Goal: Task Accomplishment & Management: Use online tool/utility

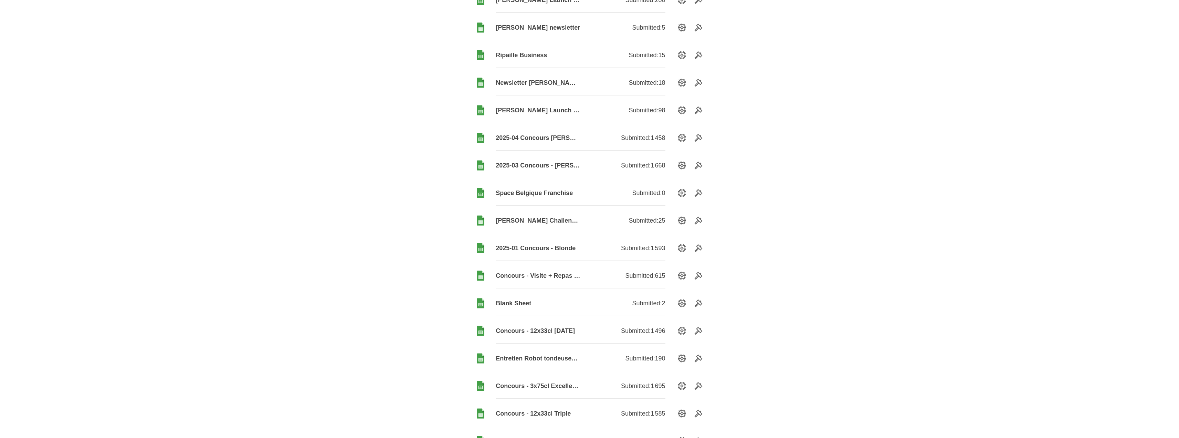
scroll to position [310, 0]
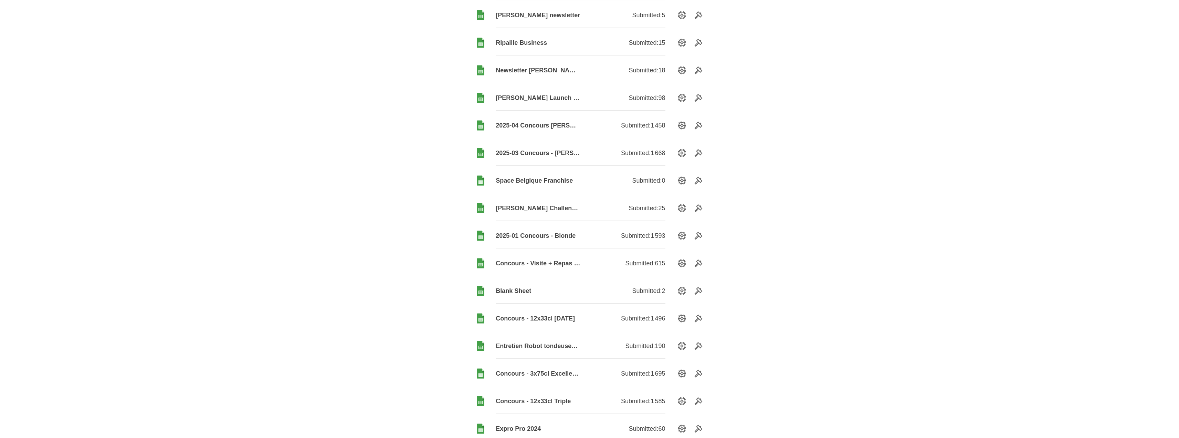
click at [560, 234] on span "2025-01 Concours - Blonde" at bounding box center [538, 235] width 85 height 8
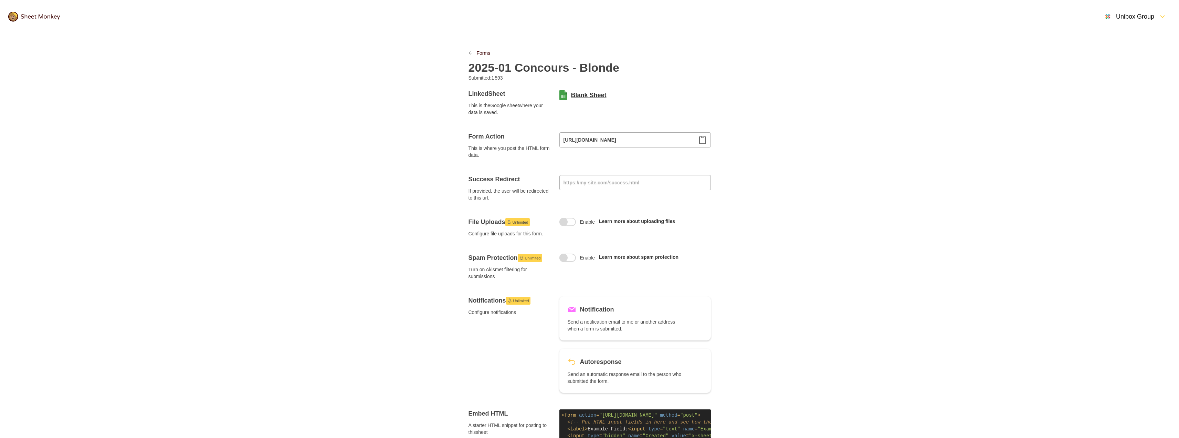
click at [592, 97] on link "Blank Sheet" at bounding box center [588, 95] width 35 height 8
click at [487, 50] on link "Forms" at bounding box center [484, 53] width 14 height 7
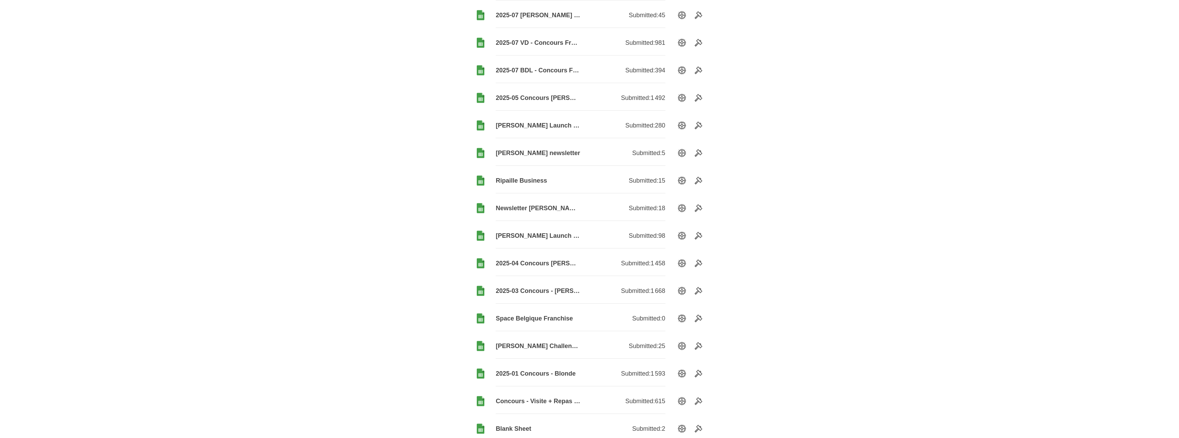
scroll to position [207, 0]
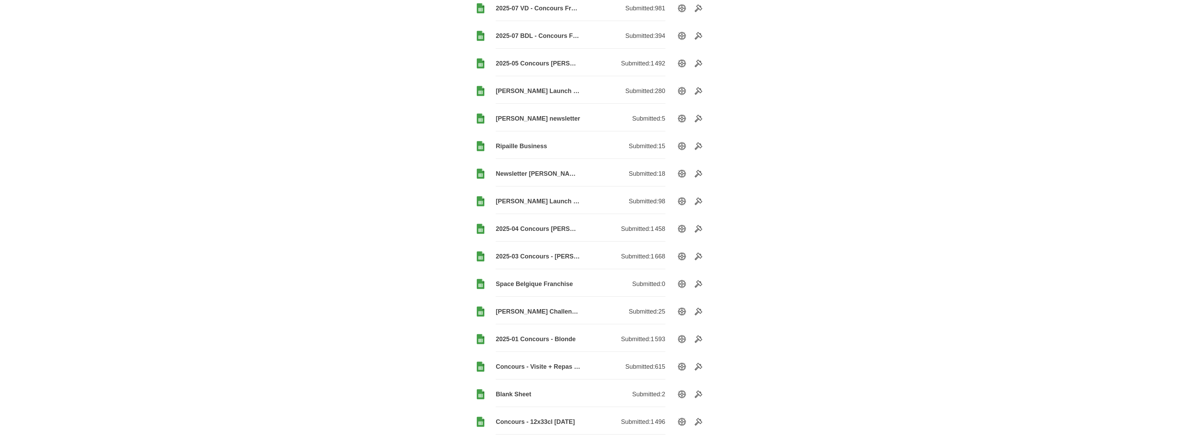
click at [559, 256] on span "2025-03 Concours - [PERSON_NAME]" at bounding box center [538, 256] width 85 height 8
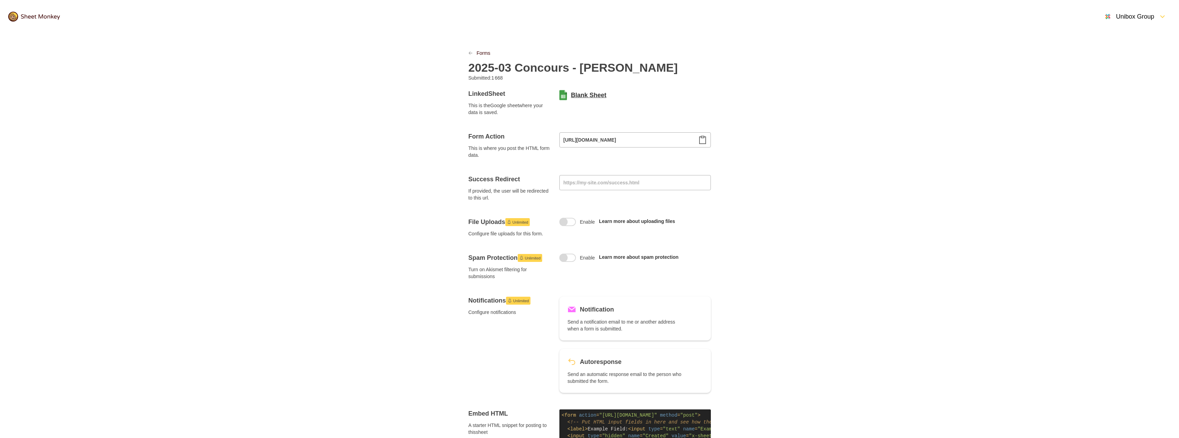
click at [589, 94] on link "Blank Sheet" at bounding box center [588, 95] width 35 height 8
click at [482, 53] on link "Forms" at bounding box center [484, 53] width 14 height 7
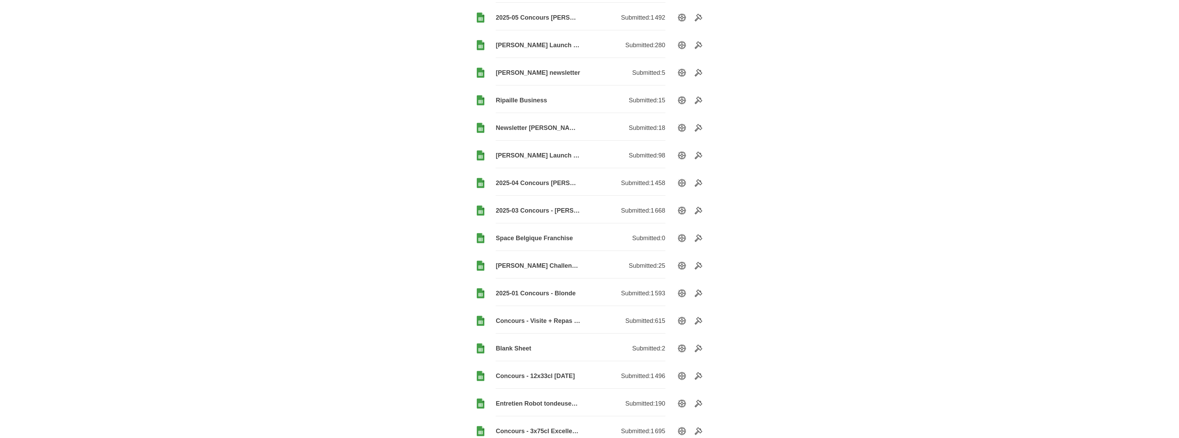
scroll to position [241, 0]
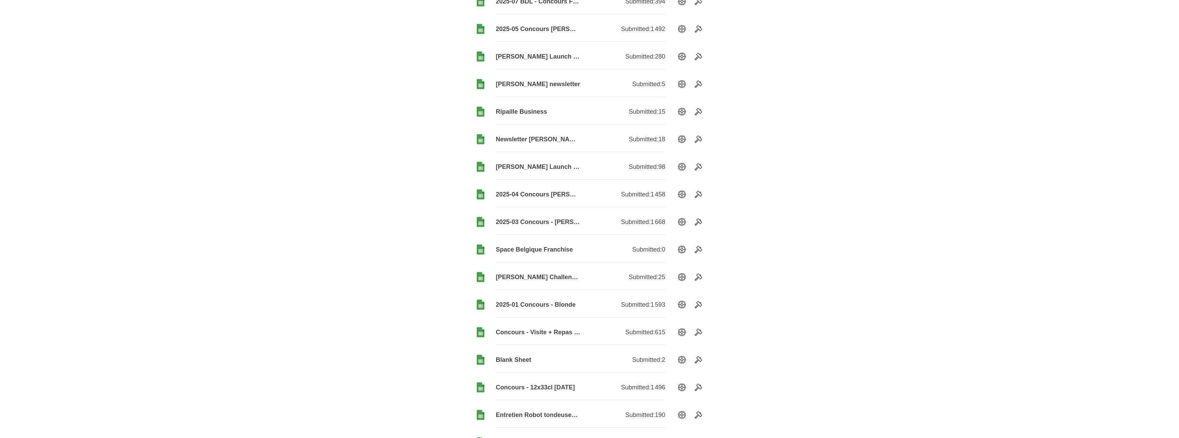
click at [545, 192] on span "2025-04 Concours [PERSON_NAME]" at bounding box center [538, 194] width 85 height 8
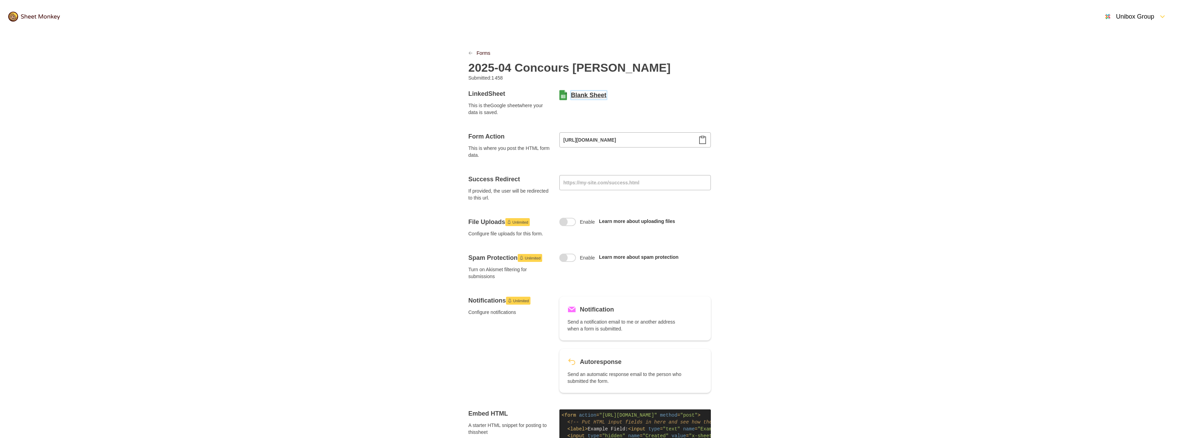
click at [600, 92] on link "Blank Sheet" at bounding box center [588, 95] width 35 height 8
click at [483, 55] on link "Forms" at bounding box center [484, 53] width 14 height 7
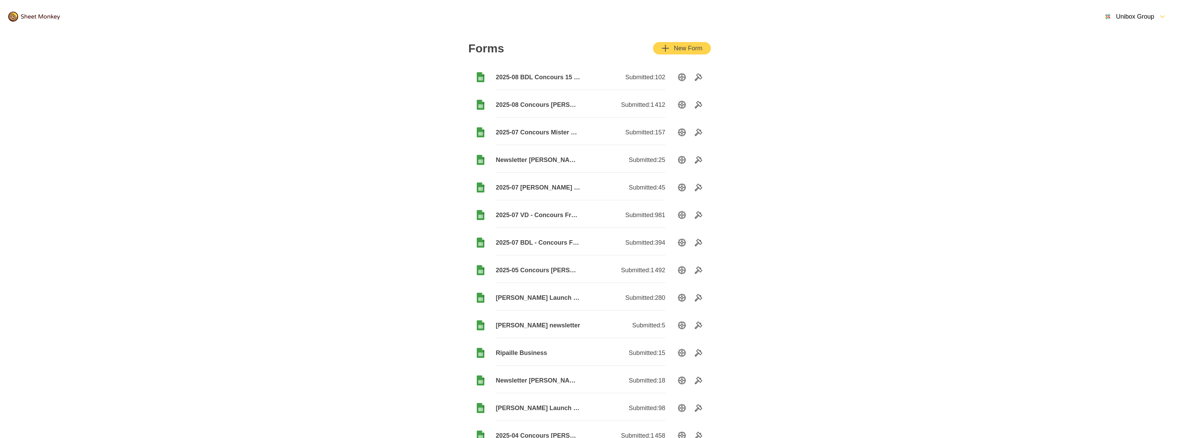
click at [539, 404] on span "[PERSON_NAME] Launch Party" at bounding box center [538, 407] width 85 height 8
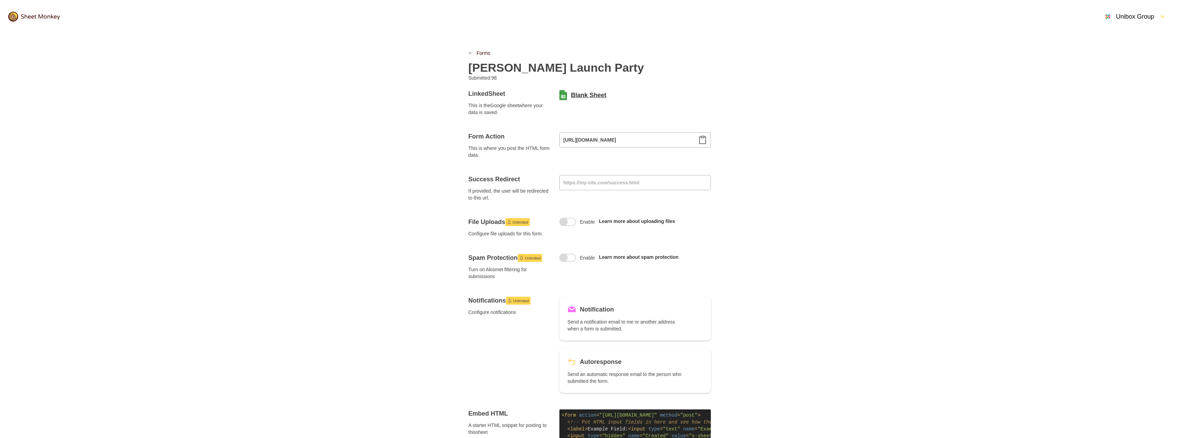
click at [588, 95] on link "Blank Sheet" at bounding box center [588, 95] width 35 height 8
click at [487, 51] on link "Forms" at bounding box center [484, 53] width 14 height 7
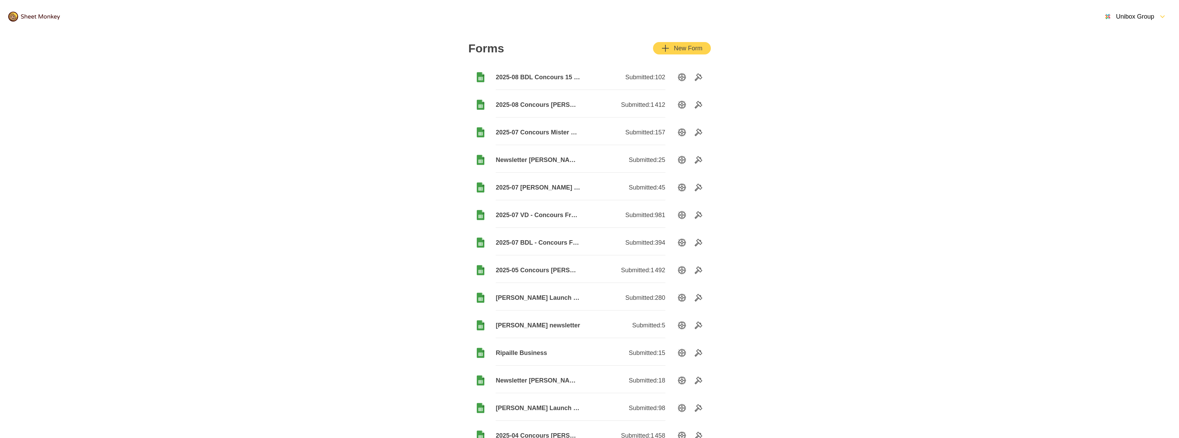
scroll to position [34, 0]
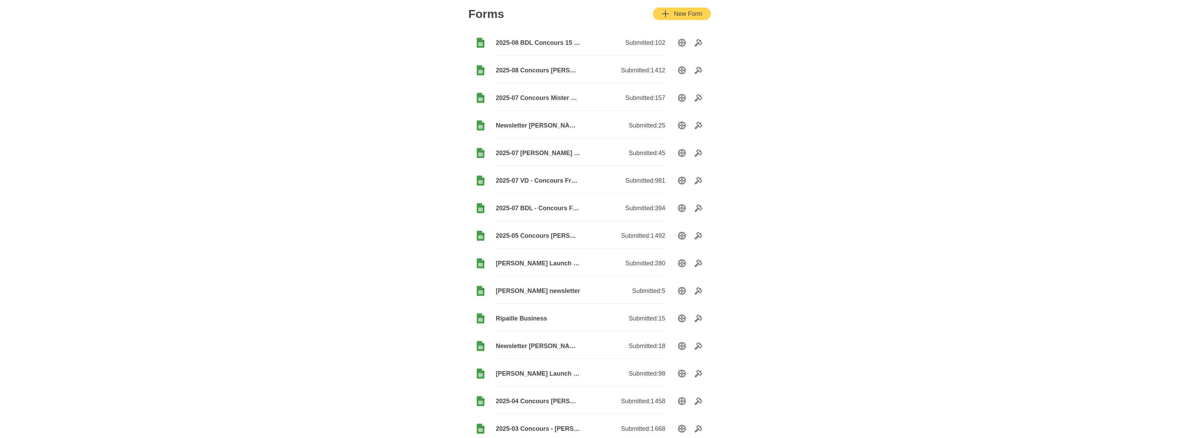
click at [529, 348] on span "Newsletter [PERSON_NAME]" at bounding box center [538, 345] width 85 height 8
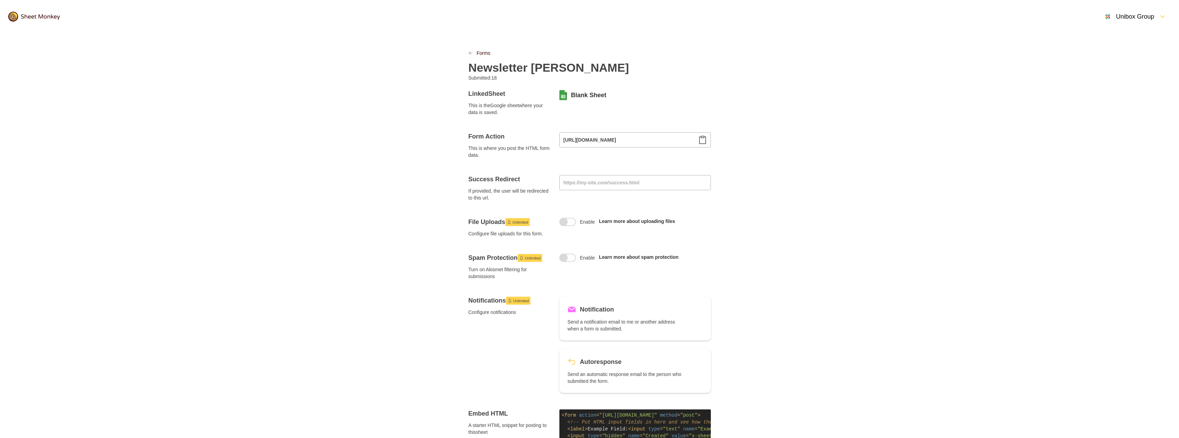
click at [605, 93] on div "Blank Sheet" at bounding box center [634, 94] width 151 height 11
click at [598, 95] on link "Blank Sheet" at bounding box center [588, 95] width 35 height 8
click at [478, 52] on link "Forms" at bounding box center [484, 53] width 14 height 7
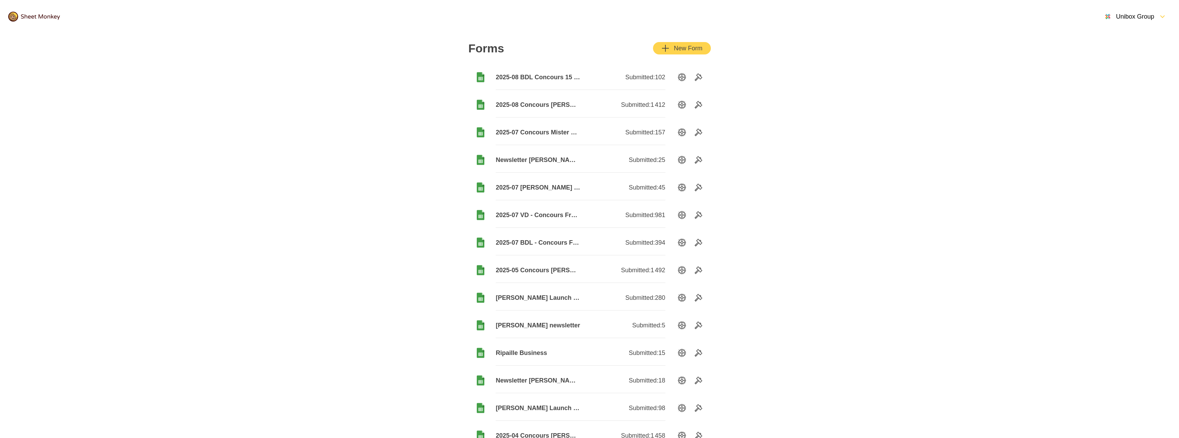
click at [550, 300] on span "[PERSON_NAME] Launch Party 01" at bounding box center [538, 297] width 85 height 8
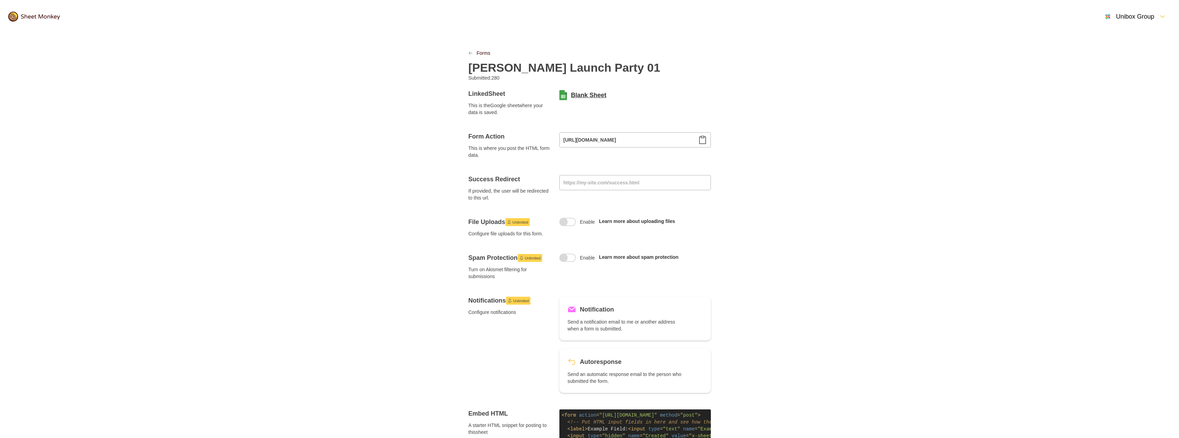
click at [586, 92] on link "Blank Sheet" at bounding box center [588, 95] width 35 height 8
click at [493, 57] on div "[PERSON_NAME] Launch Party 01" at bounding box center [589, 65] width 242 height 18
click at [487, 55] on link "Forms" at bounding box center [484, 53] width 14 height 7
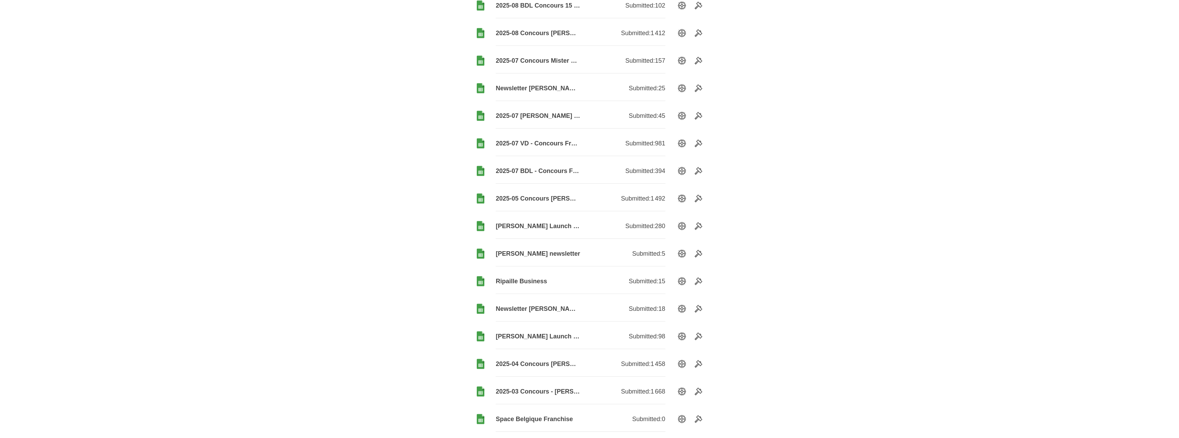
scroll to position [69, 0]
click at [565, 202] on span "2025-05 Concours [PERSON_NAME] Hop" at bounding box center [538, 201] width 85 height 8
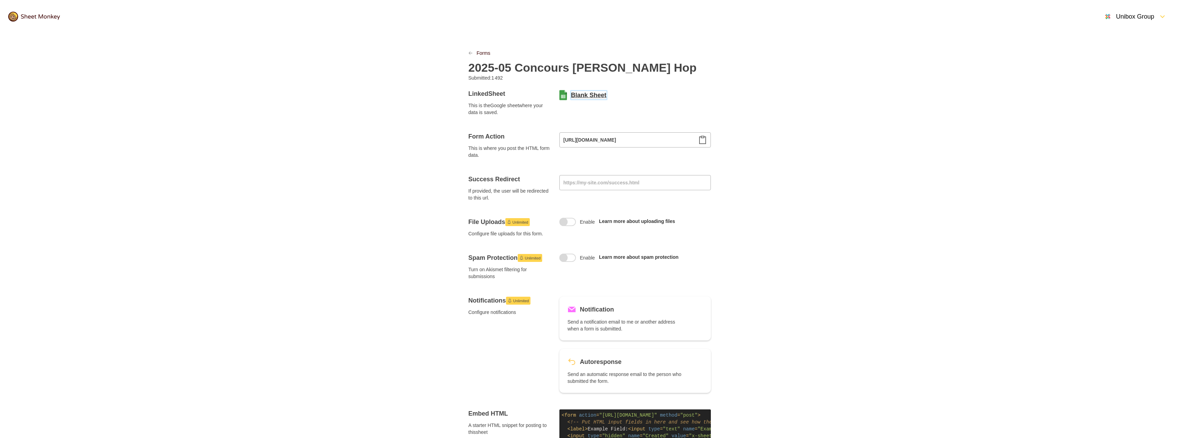
click at [583, 95] on link "Blank Sheet" at bounding box center [588, 95] width 35 height 8
click at [483, 52] on link "Forms" at bounding box center [484, 53] width 14 height 7
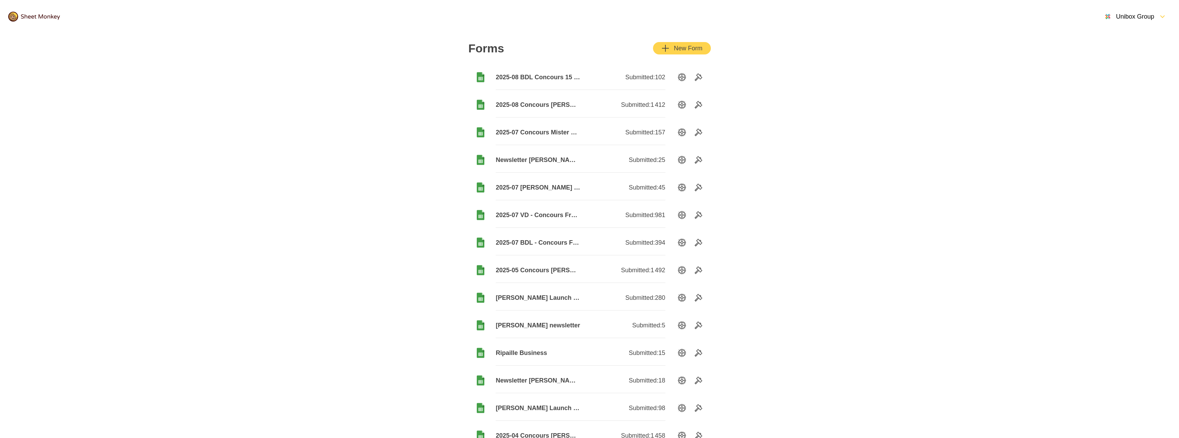
click at [538, 240] on span "2025-07 BDL - Concours Francofolies 2025" at bounding box center [538, 242] width 85 height 8
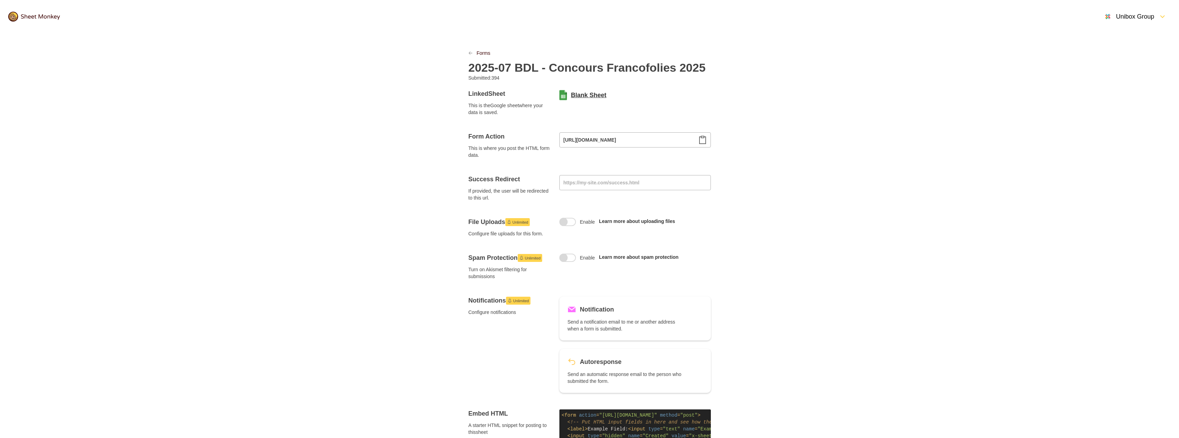
click at [593, 96] on link "Blank Sheet" at bounding box center [588, 95] width 35 height 8
click at [482, 59] on div "2025-07 BDL - Concours Francofolies 2025" at bounding box center [589, 65] width 242 height 18
click at [483, 55] on link "Forms" at bounding box center [484, 53] width 14 height 7
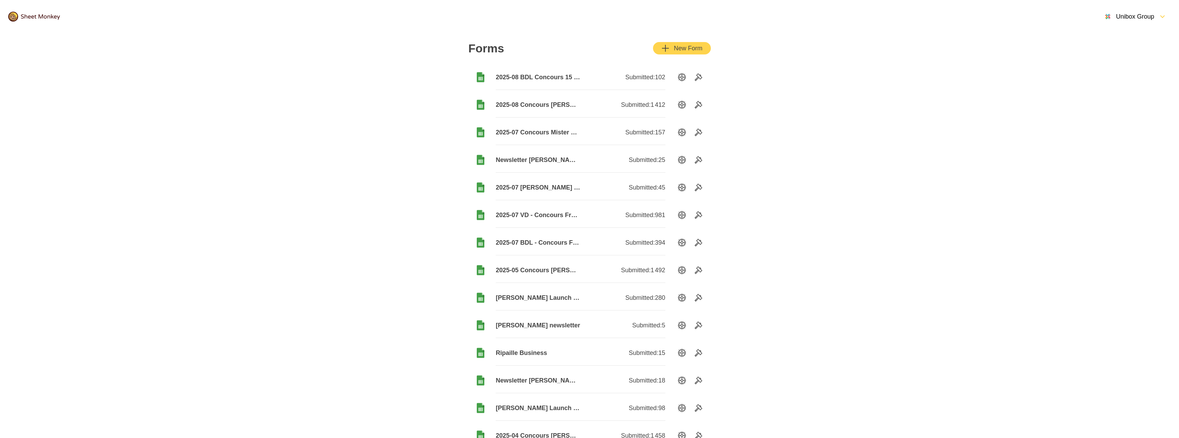
click at [562, 217] on span "2025-07 VD - Concours Francofolies" at bounding box center [538, 215] width 85 height 8
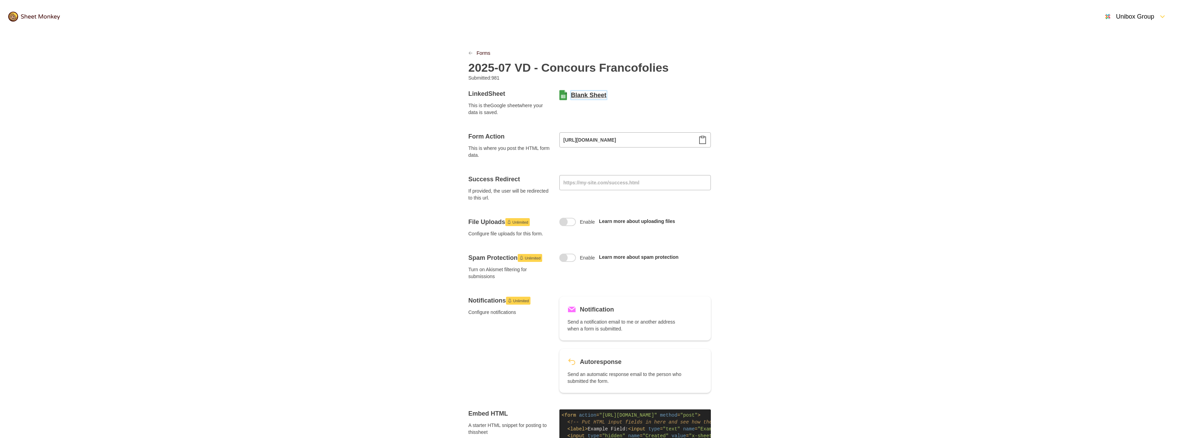
click at [585, 95] on link "Blank Sheet" at bounding box center [588, 95] width 35 height 8
click at [488, 54] on link "Forms" at bounding box center [484, 53] width 14 height 7
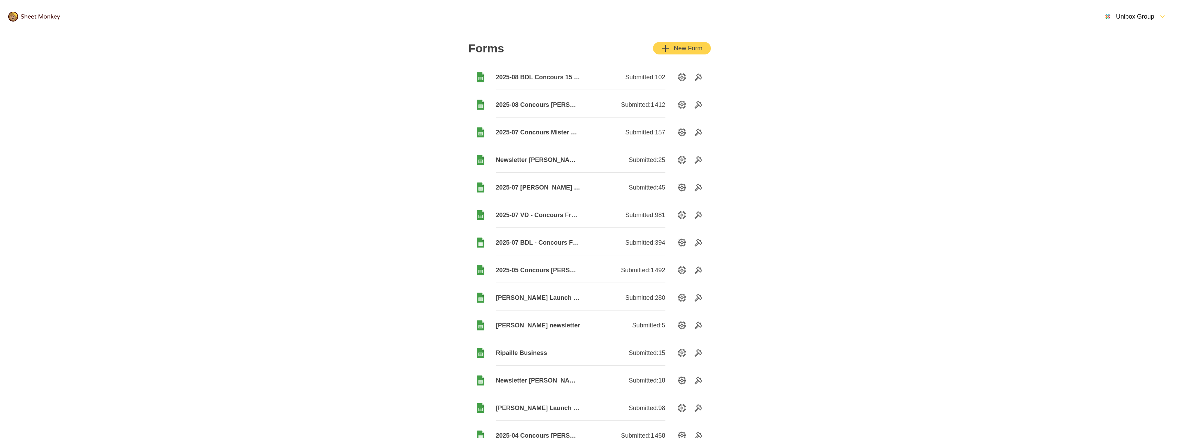
click at [566, 189] on span "2025-07 [PERSON_NAME] Concours Francos" at bounding box center [538, 187] width 85 height 8
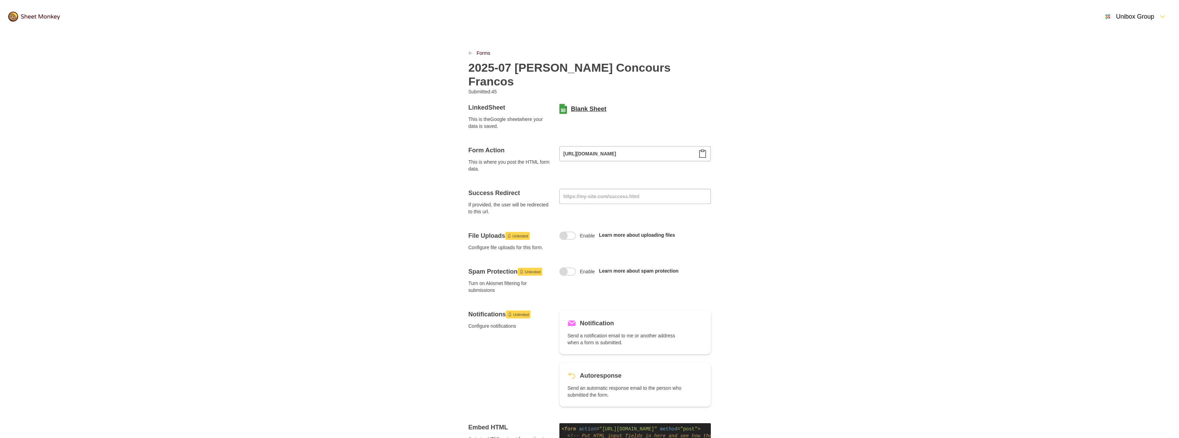
click at [596, 105] on link "Blank Sheet" at bounding box center [588, 109] width 35 height 8
click at [480, 52] on link "Forms" at bounding box center [484, 53] width 14 height 7
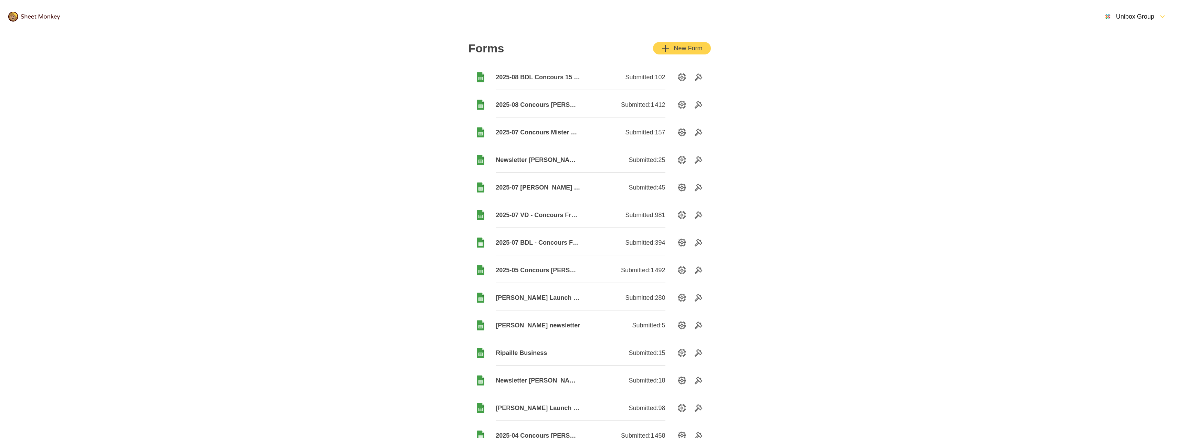
click at [526, 161] on span "Newsletter [PERSON_NAME]" at bounding box center [538, 160] width 85 height 8
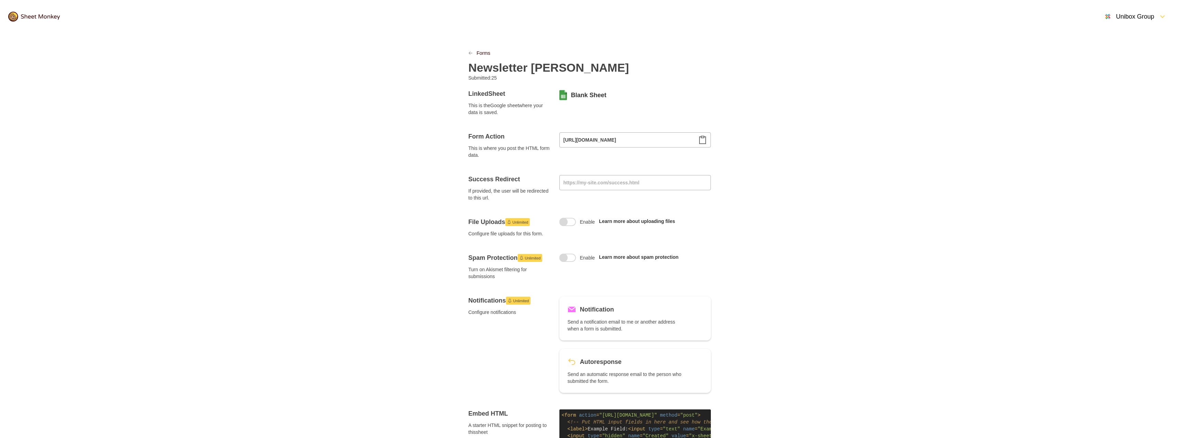
click at [593, 89] on div "Blank Sheet" at bounding box center [634, 94] width 151 height 11
click at [593, 94] on link "Blank Sheet" at bounding box center [588, 95] width 35 height 8
click at [489, 58] on div "Newsletter [PERSON_NAME]" at bounding box center [589, 65] width 242 height 18
click at [488, 55] on link "Forms" at bounding box center [484, 53] width 14 height 7
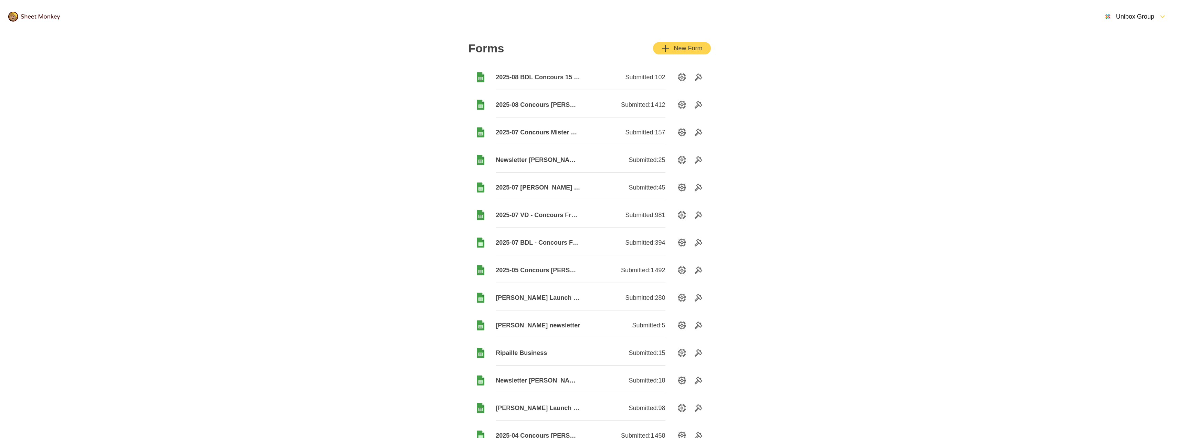
click at [554, 130] on span "2025-07 Concours Mister Cover" at bounding box center [538, 132] width 85 height 8
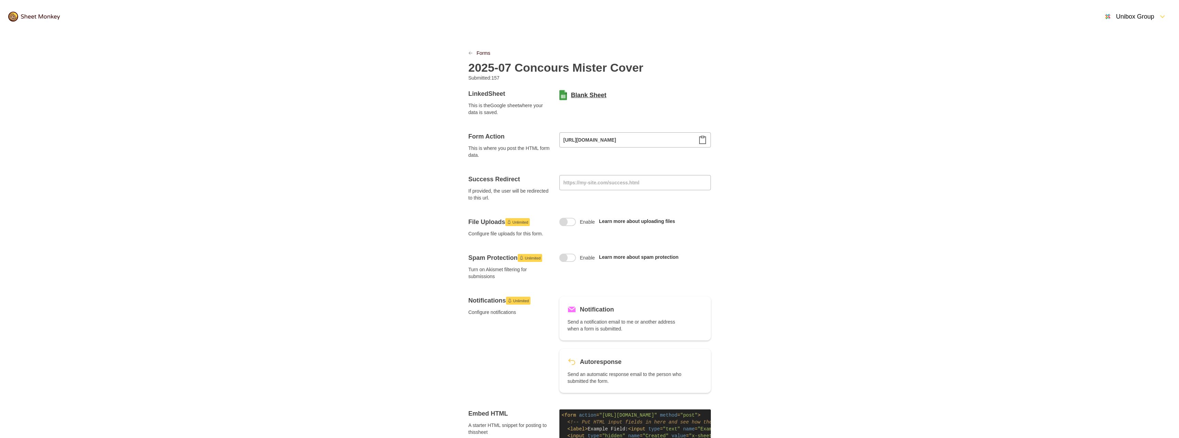
click at [584, 93] on link "Blank Sheet" at bounding box center [588, 95] width 35 height 8
click at [487, 54] on link "Forms" at bounding box center [484, 53] width 14 height 7
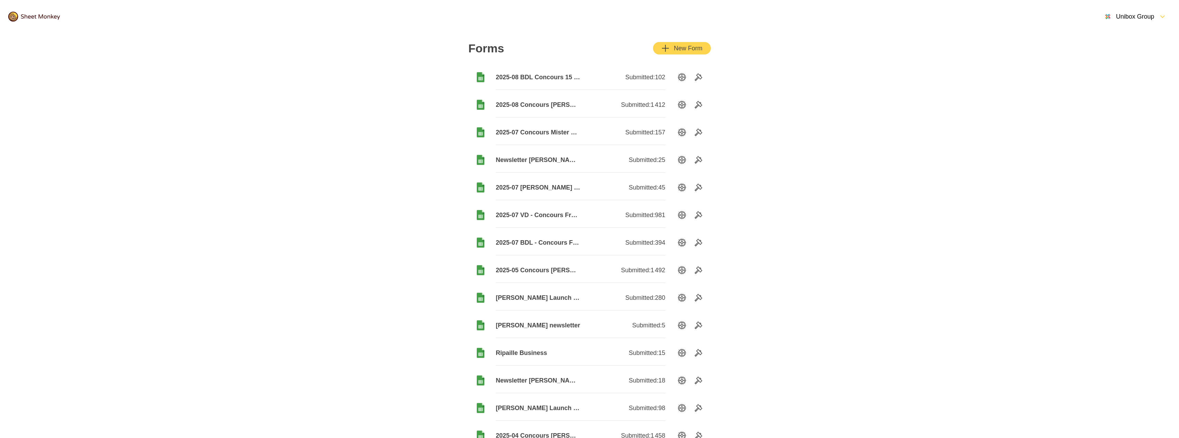
click at [509, 105] on span "2025-08 Concours [PERSON_NAME]" at bounding box center [538, 105] width 85 height 8
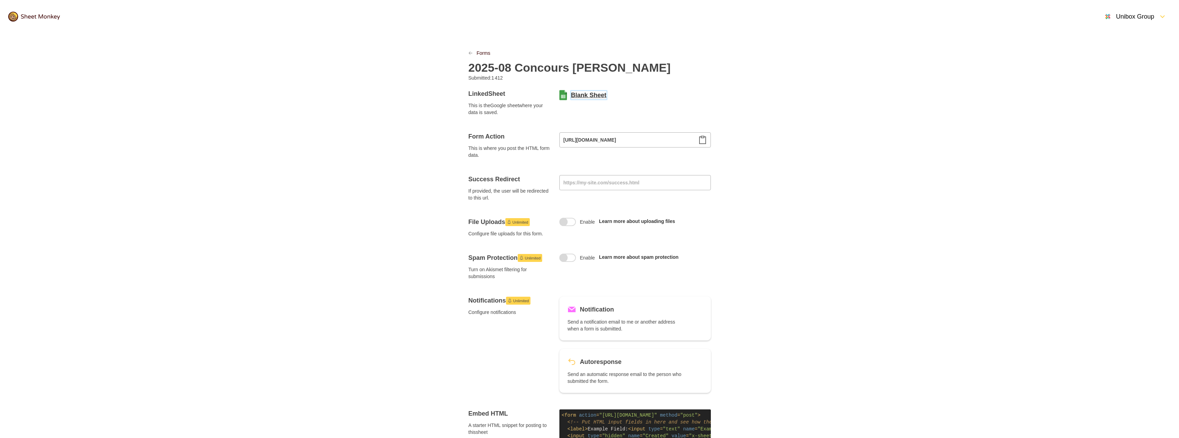
click at [600, 96] on link "Blank Sheet" at bounding box center [588, 95] width 35 height 8
click at [486, 43] on div "Forms 2025-08 Concours [PERSON_NAME] Submitted: 1 412 Linked Sheet This is the …" at bounding box center [589, 345] width 275 height 624
click at [484, 51] on link "Forms" at bounding box center [484, 53] width 14 height 7
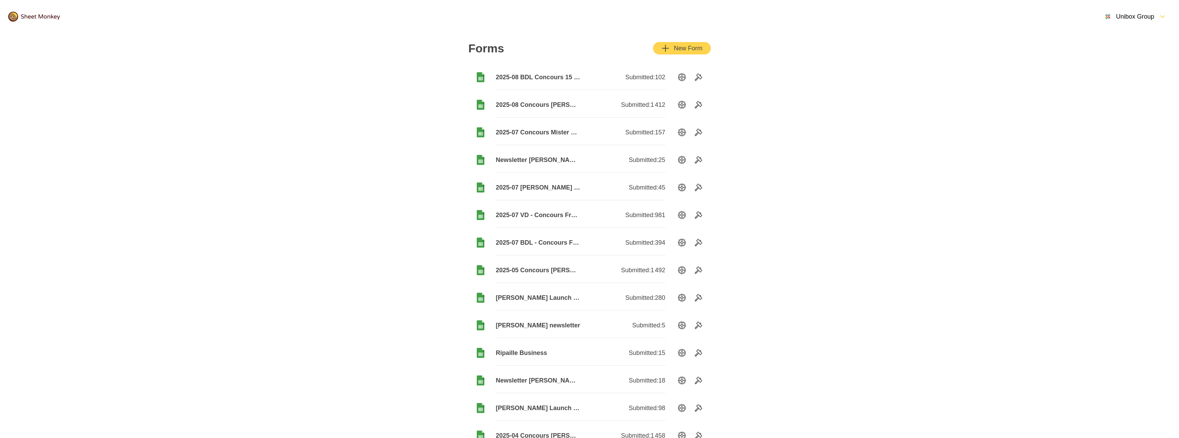
click at [560, 78] on span "2025-08 BDL Concours 15 août" at bounding box center [538, 77] width 85 height 8
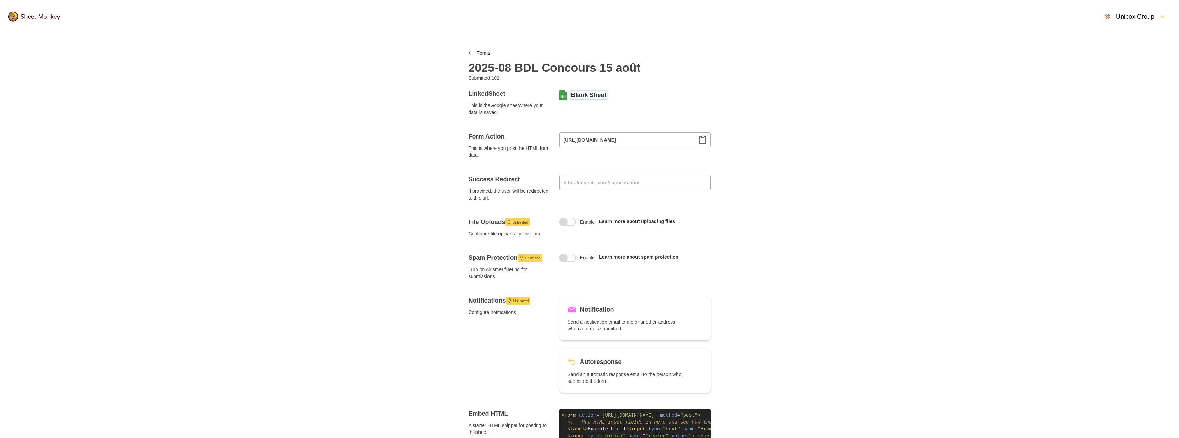
click at [576, 94] on link "Blank Sheet" at bounding box center [588, 95] width 35 height 8
